Goal: Transaction & Acquisition: Purchase product/service

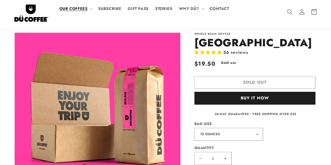
click at [36, 14] on img at bounding box center [31, 12] width 34 height 20
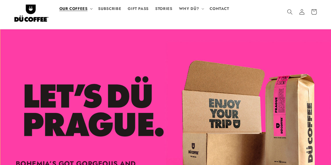
click at [85, 9] on span "OUR COFFEES" at bounding box center [73, 8] width 28 height 5
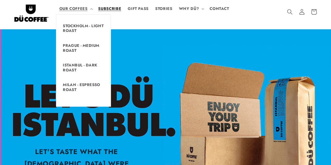
scroll to position [0, 661]
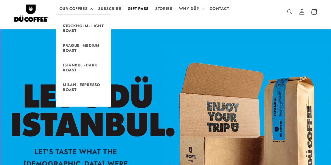
click at [145, 9] on span "GIFT PASS" at bounding box center [138, 8] width 21 height 5
